Goal: Task Accomplishment & Management: Manage account settings

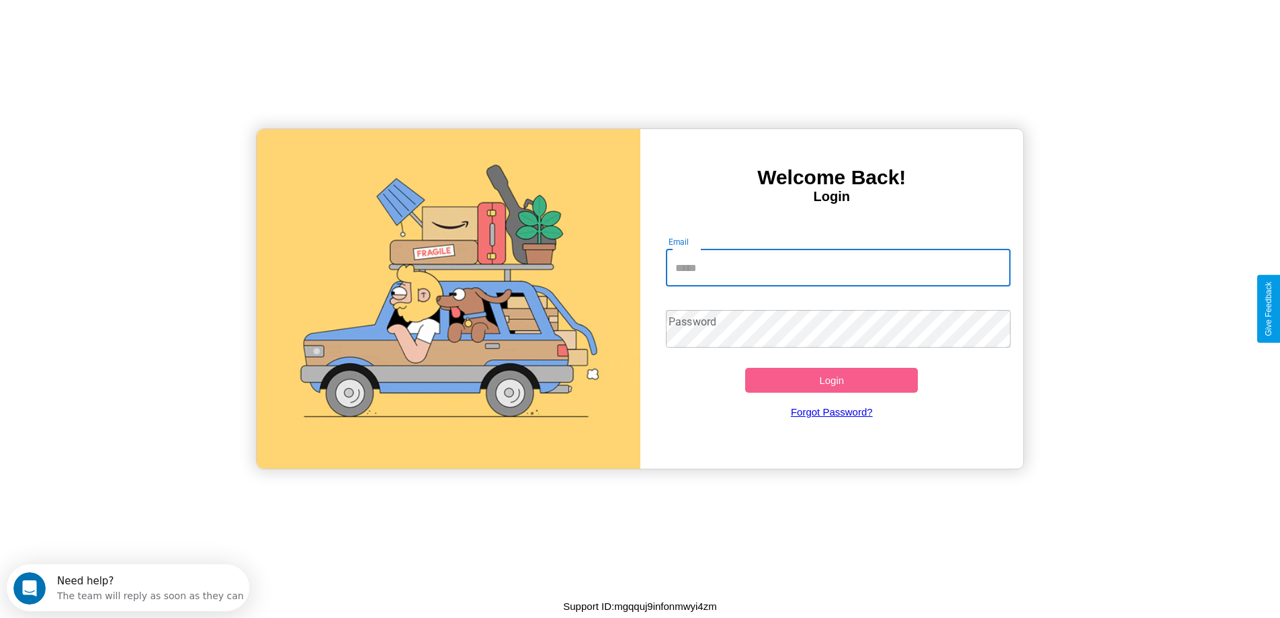
click at [838, 267] on input "Email" at bounding box center [838, 268] width 345 height 38
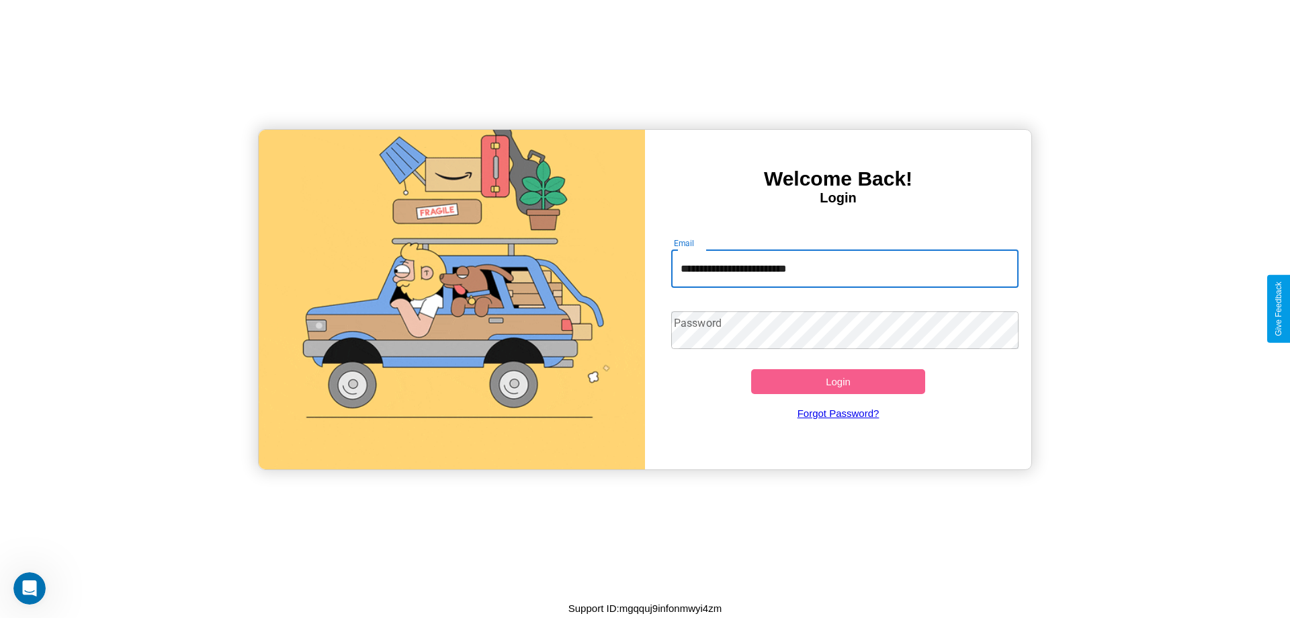
type input "**********"
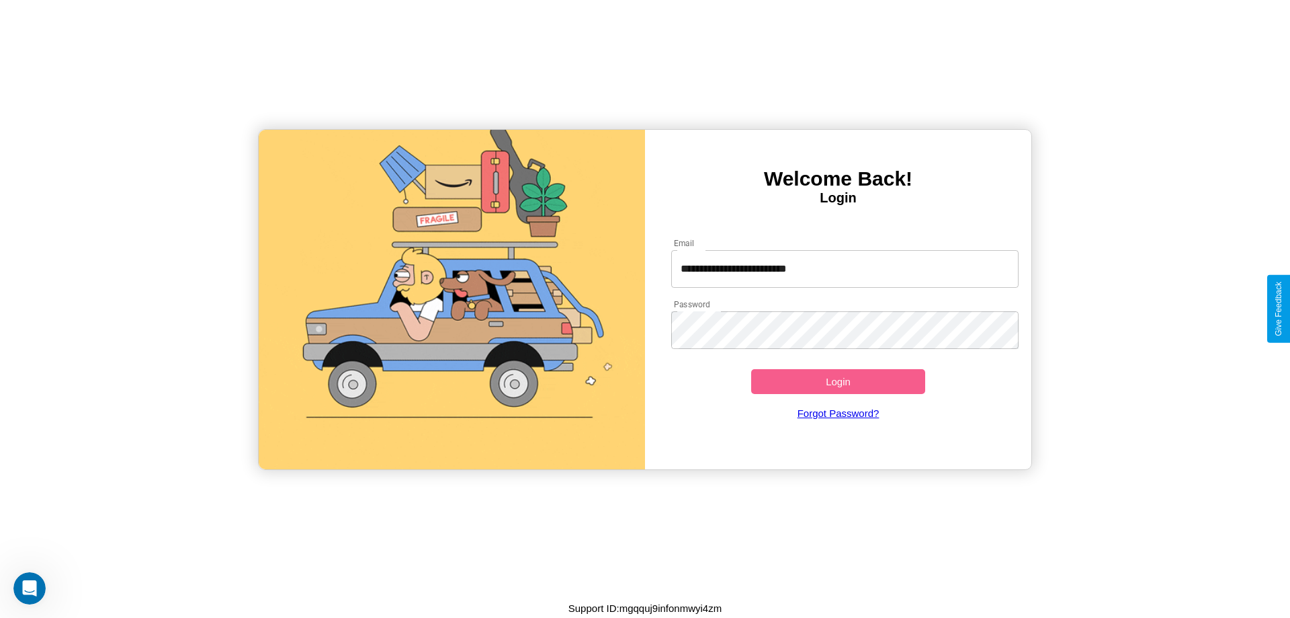
click at [838, 381] on button "Login" at bounding box center [838, 381] width 174 height 25
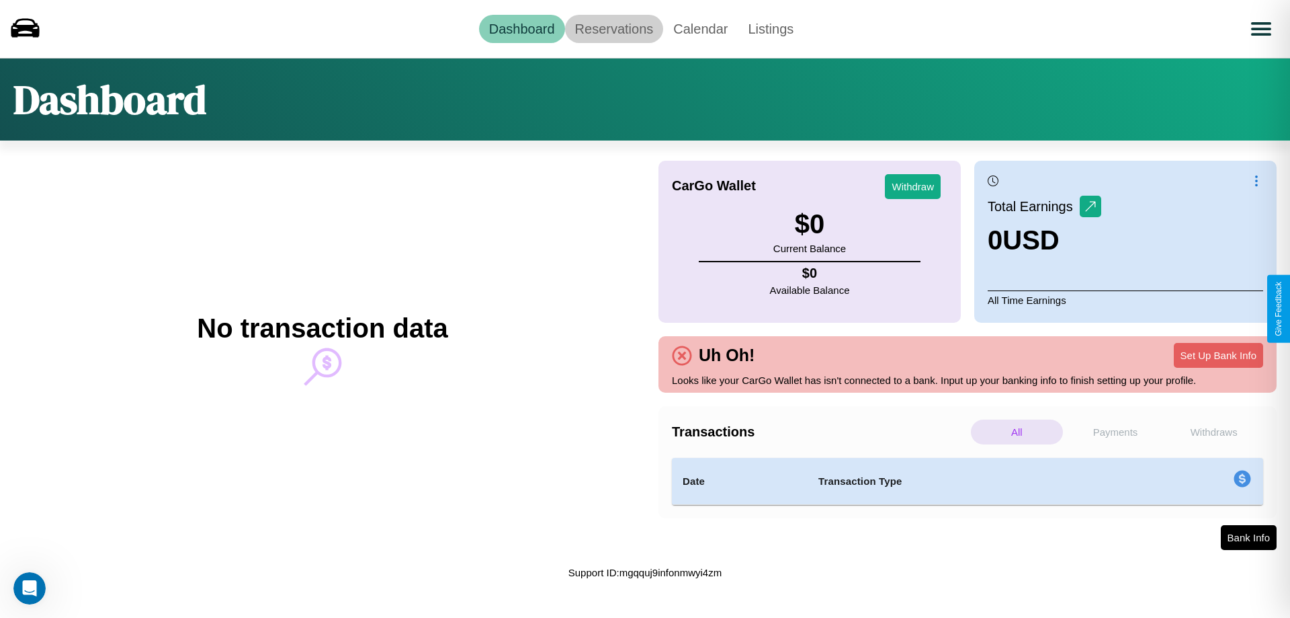
click at [613, 28] on link "Reservations" at bounding box center [614, 29] width 99 height 28
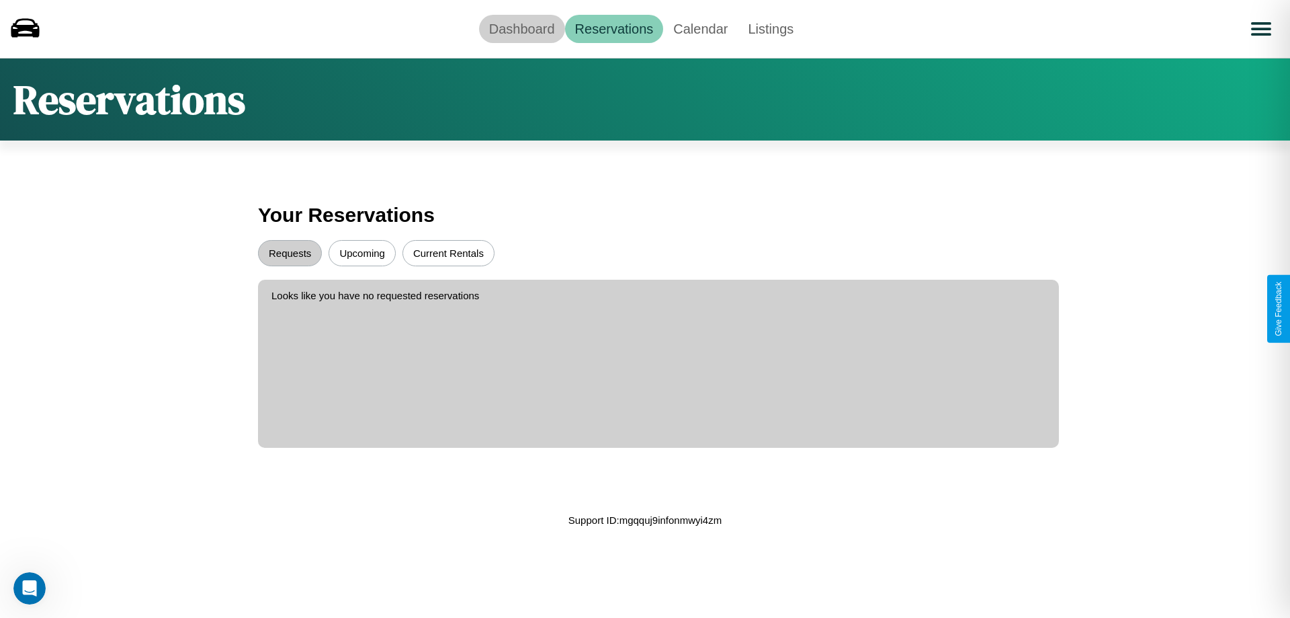
click at [521, 28] on link "Dashboard" at bounding box center [522, 29] width 86 height 28
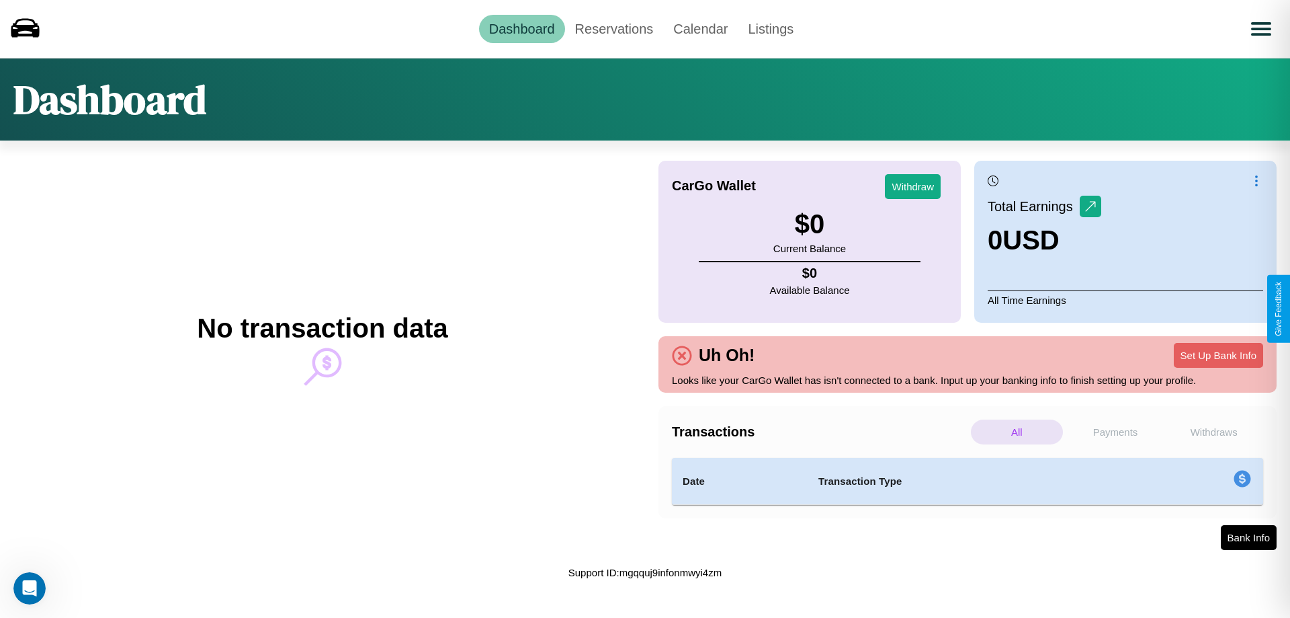
click at [1214, 431] on p "Withdraws" at bounding box center [1214, 431] width 92 height 25
click at [1017, 431] on p "All" at bounding box center [1017, 431] width 92 height 25
